Goal: Information Seeking & Learning: Learn about a topic

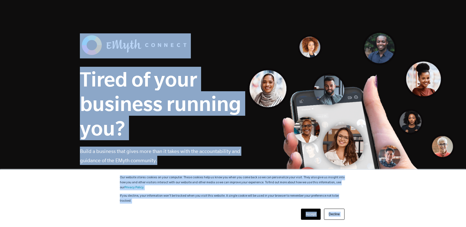
drag, startPoint x: 323, startPoint y: 178, endPoint x: 315, endPoint y: 180, distance: 8.3
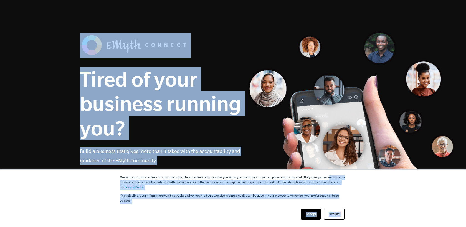
click at [307, 214] on link "Accept" at bounding box center [311, 213] width 20 height 11
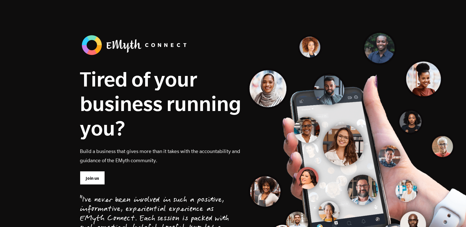
click at [311, 141] on div "Tired of your business running you? Build a business that gives more than it ta…" at bounding box center [233, 148] width 315 height 230
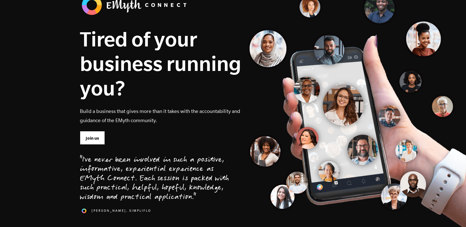
scroll to position [47, 0]
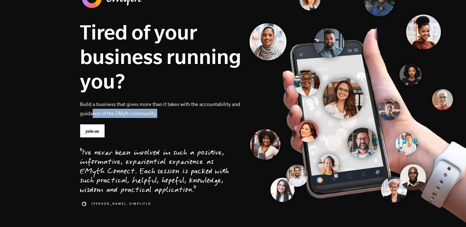
drag, startPoint x: 144, startPoint y: 113, endPoint x: 94, endPoint y: 113, distance: 50.3
click at [94, 113] on p "Build a business that gives more than it takes with the accountability and guid…" at bounding box center [161, 108] width 162 height 18
click at [93, 113] on p "Build a business that gives more than it takes with the accountability and guid…" at bounding box center [161, 108] width 162 height 18
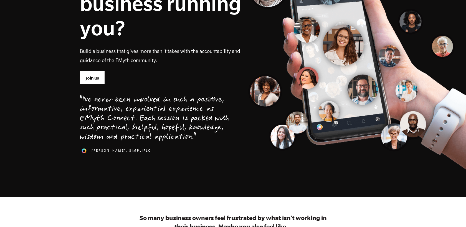
scroll to position [121, 0]
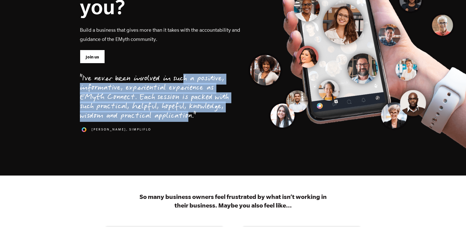
drag, startPoint x: 101, startPoint y: 98, endPoint x: 106, endPoint y: 116, distance: 18.7
click at [106, 116] on div ""I've never been involved in such a positive, informative, experiential experie…" at bounding box center [154, 97] width 149 height 47
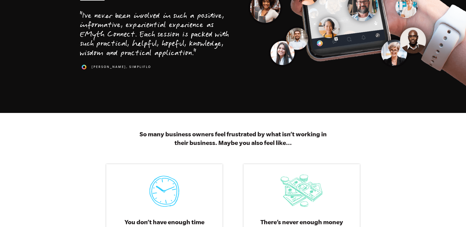
click at [171, 71] on div "[PERSON_NAME], SimpliFlo" at bounding box center [154, 65] width 149 height 12
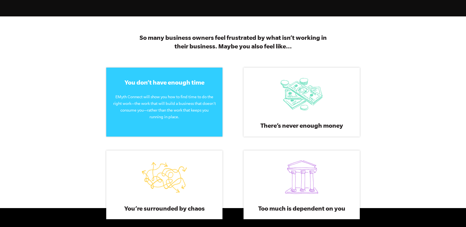
scroll to position [282, 0]
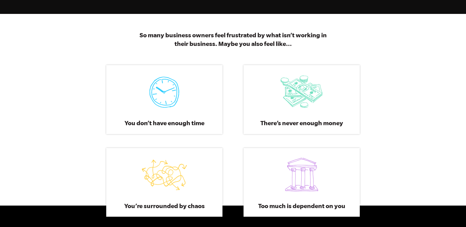
click at [96, 108] on div "You don’t have enough time You don’t have enough time EMyth Connect will show y…" at bounding box center [164, 99] width 137 height 69
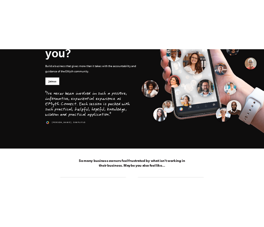
scroll to position [0, 0]
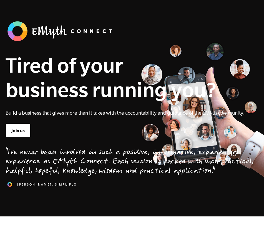
click at [98, 112] on p "Build a business that gives more than it takes with the accountability and guid…" at bounding box center [132, 112] width 253 height 9
